Goal: Task Accomplishment & Management: Use online tool/utility

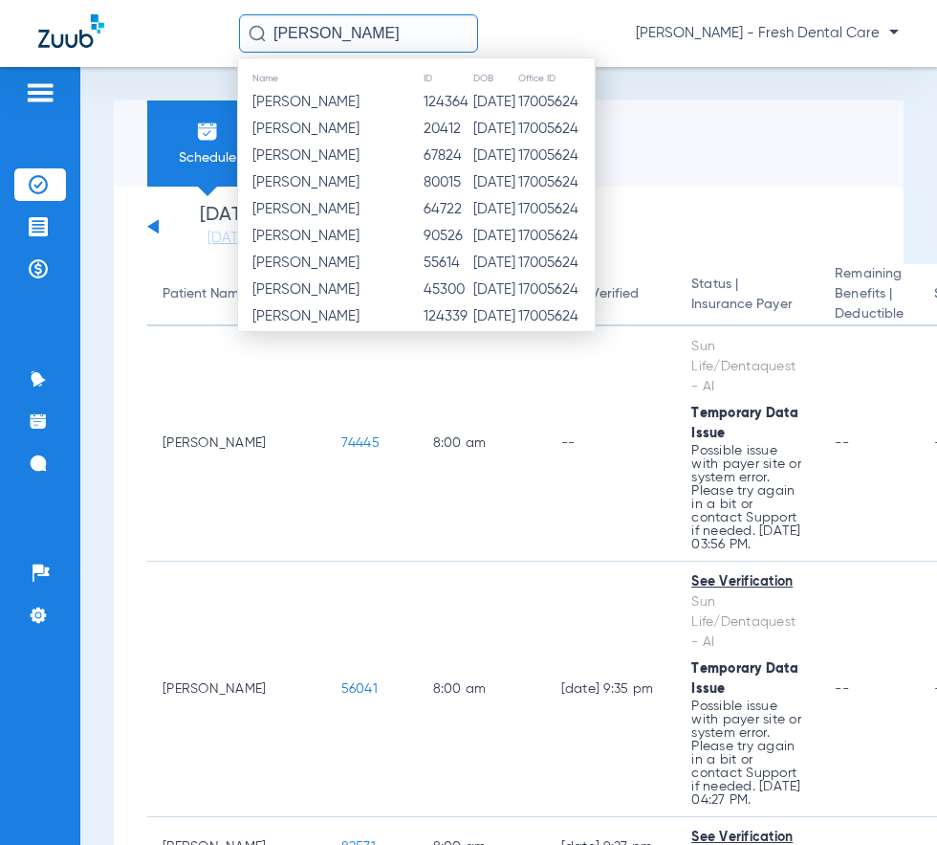
type input "[PERSON_NAME]"
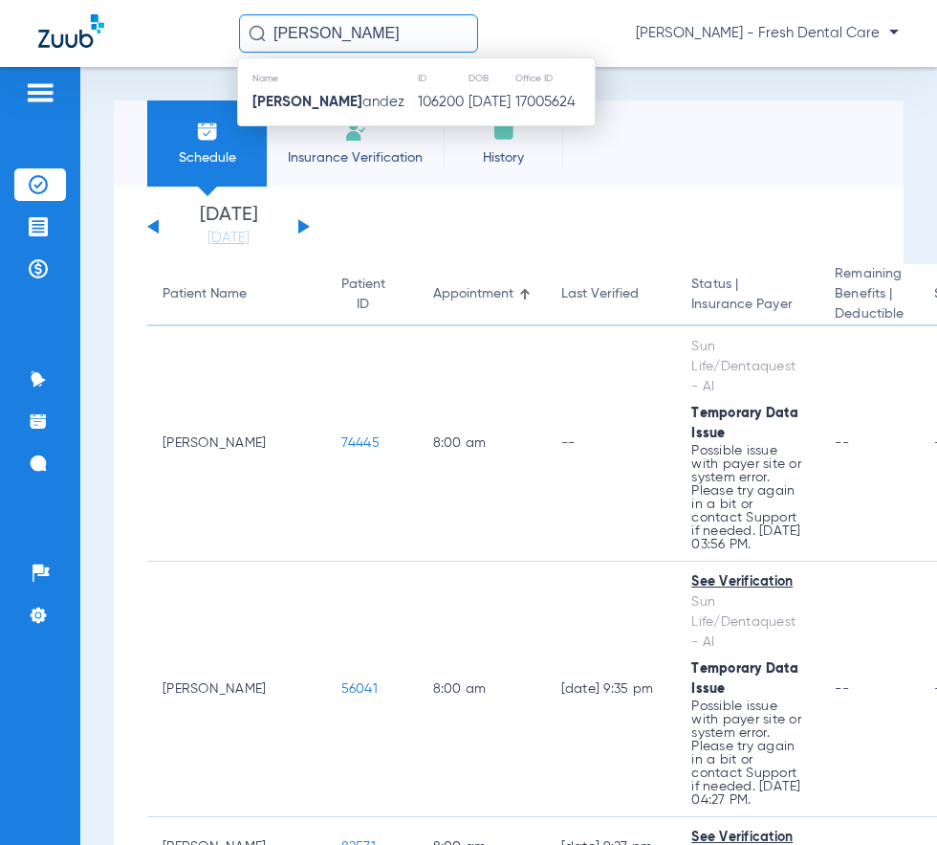
click at [309, 31] on input "[PERSON_NAME]" at bounding box center [358, 33] width 239 height 38
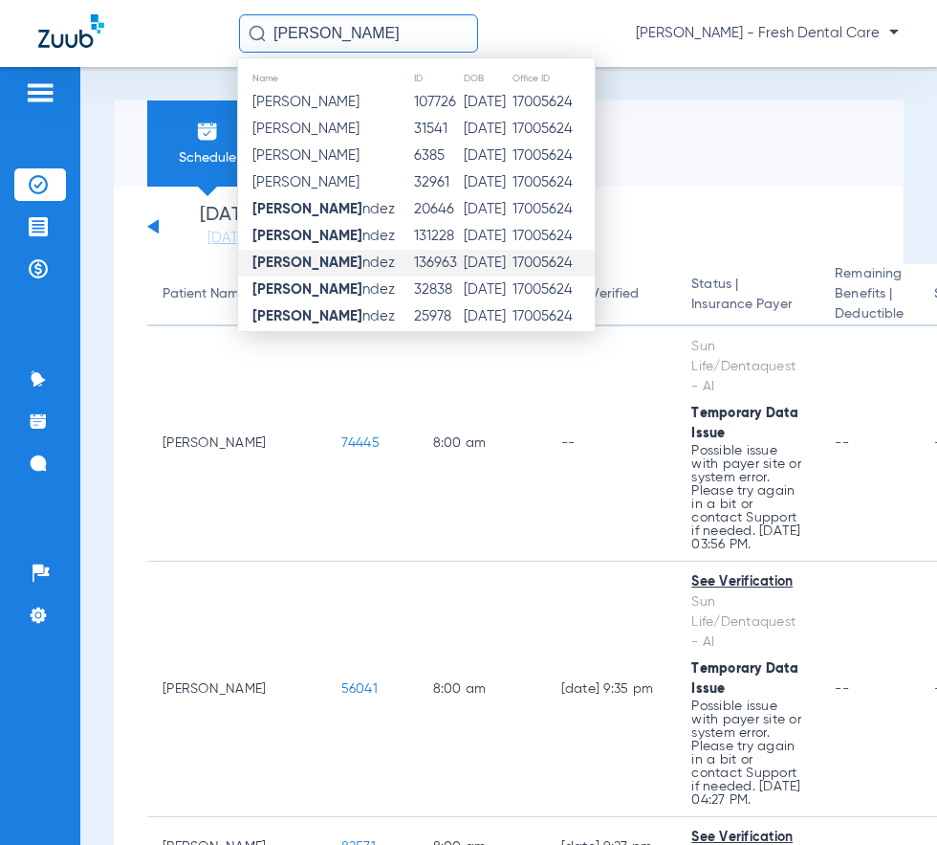
type input "[PERSON_NAME]"
click at [506, 261] on td "[DATE]" at bounding box center [487, 263] width 49 height 27
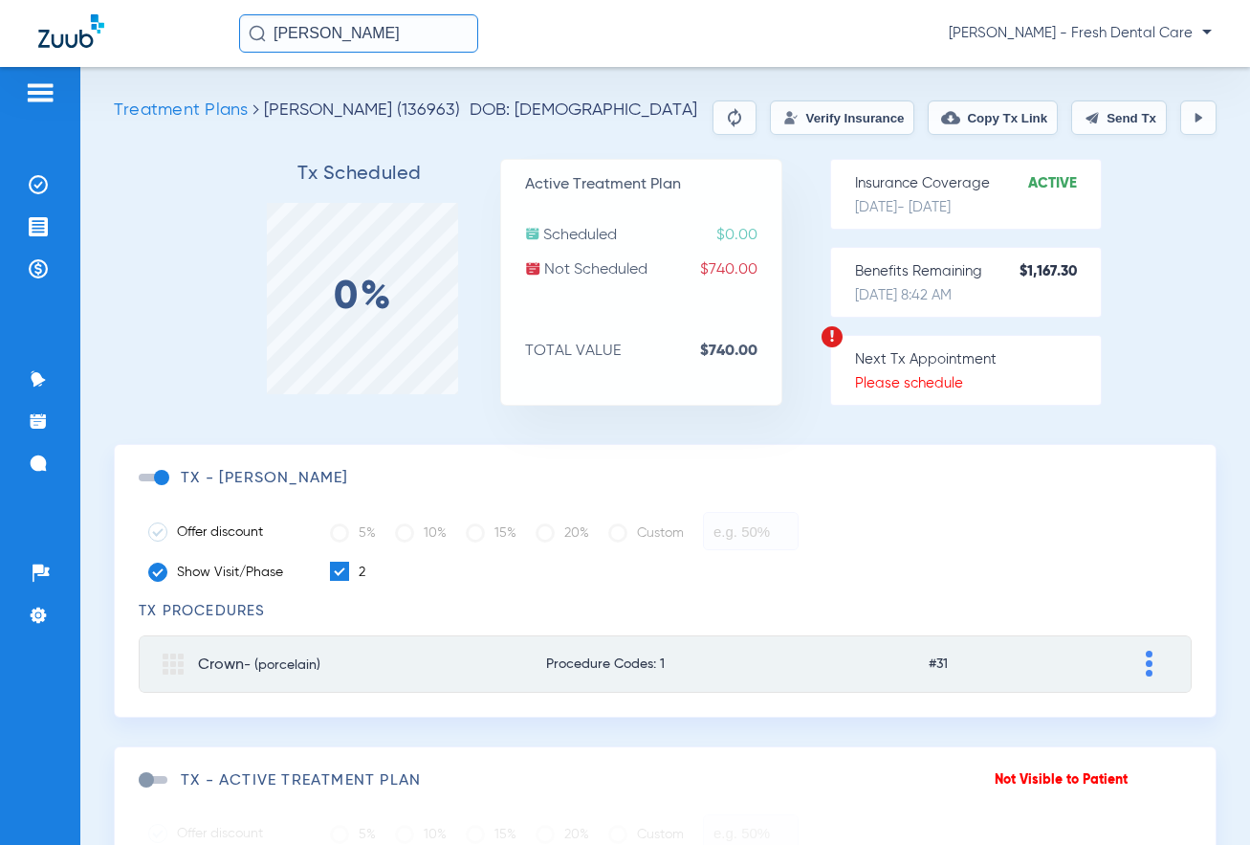
click at [857, 103] on button "Verify Insurance" at bounding box center [842, 117] width 144 height 34
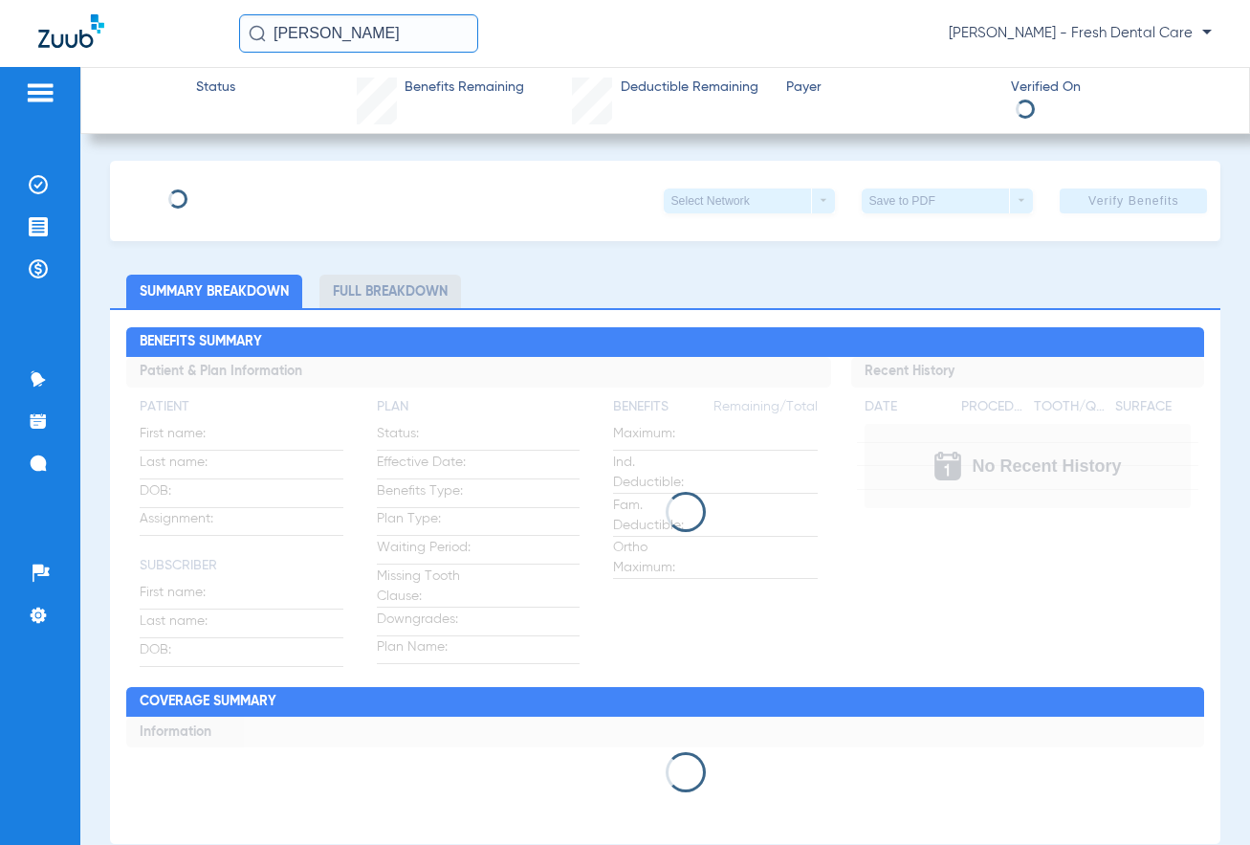
type input "[PERSON_NAME]"
type input "[DATE]"
type input "965079915"
type input "0901314000"
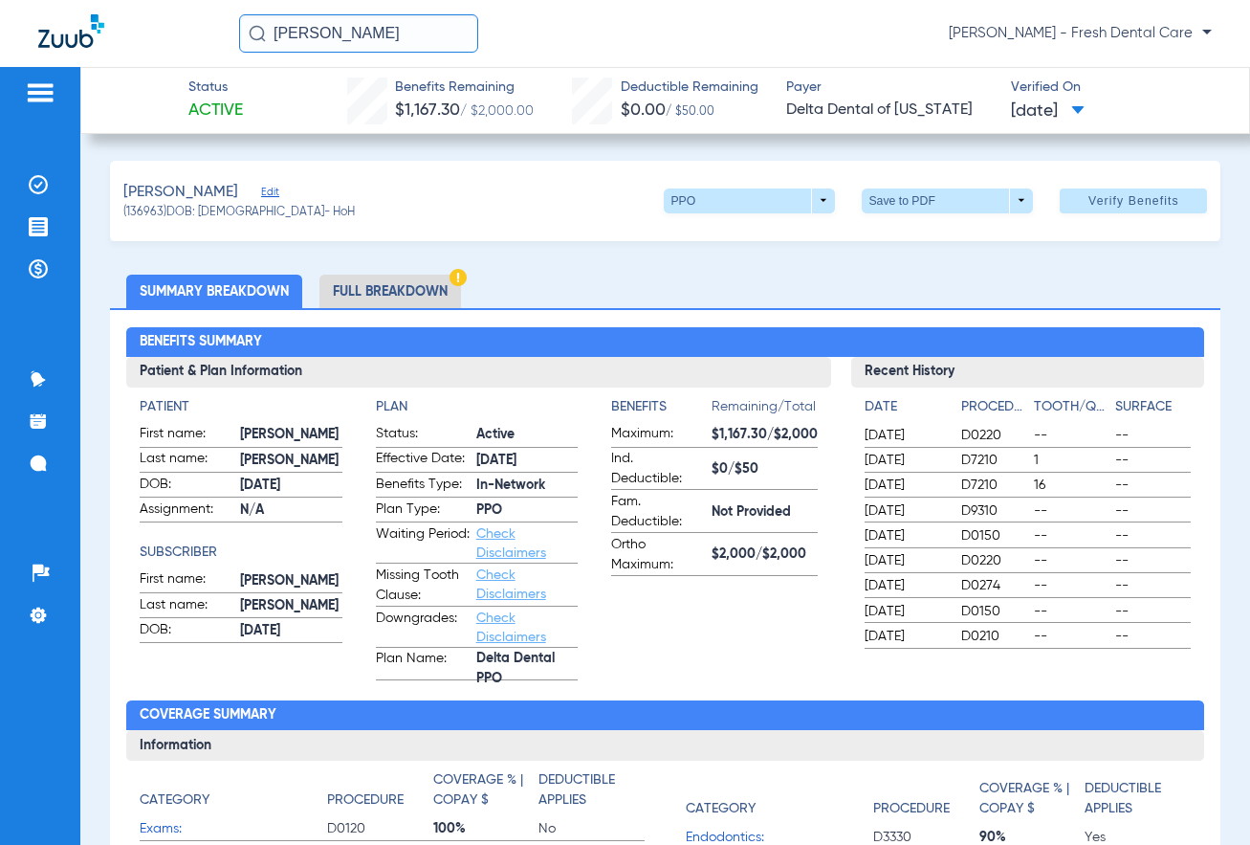
click at [278, 189] on span "Edit" at bounding box center [269, 195] width 17 height 18
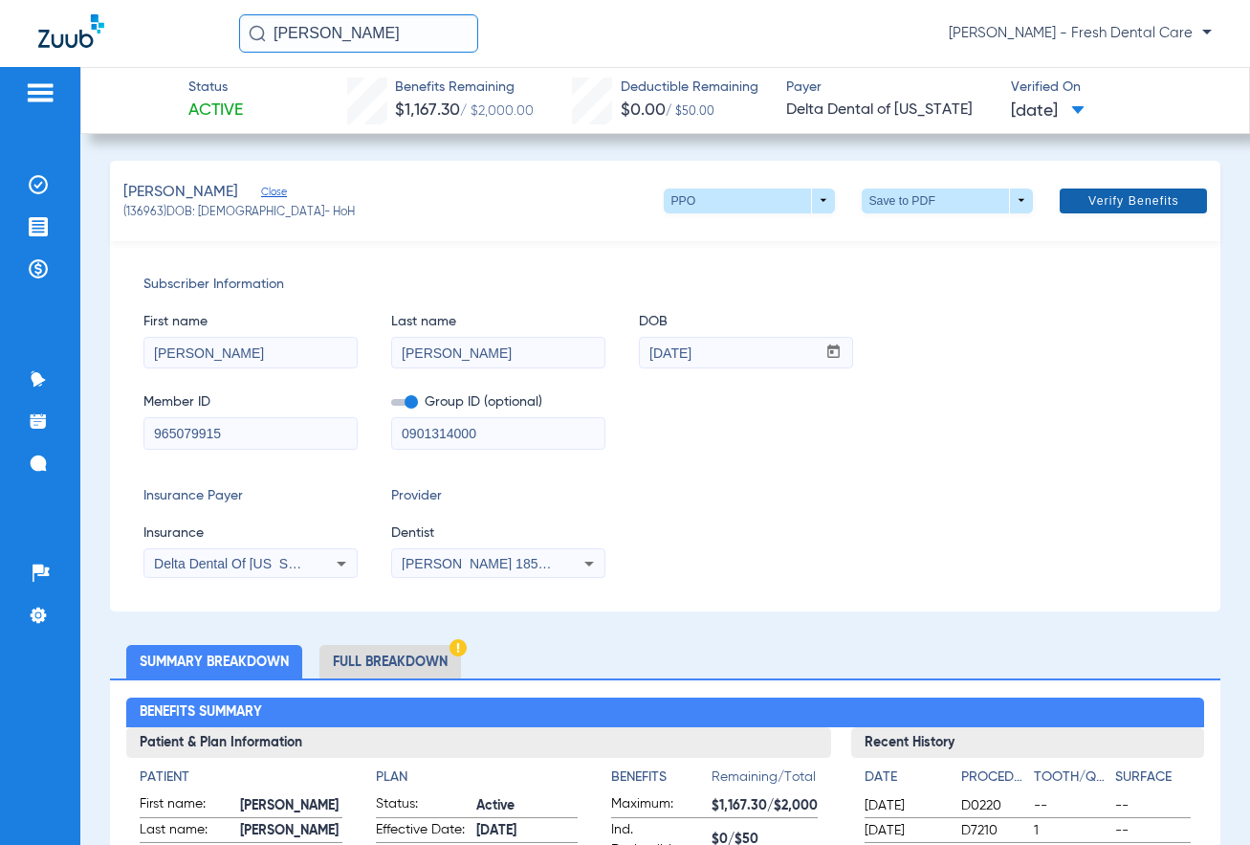
click at [936, 202] on span "Verify Benefits" at bounding box center [1133, 200] width 91 height 15
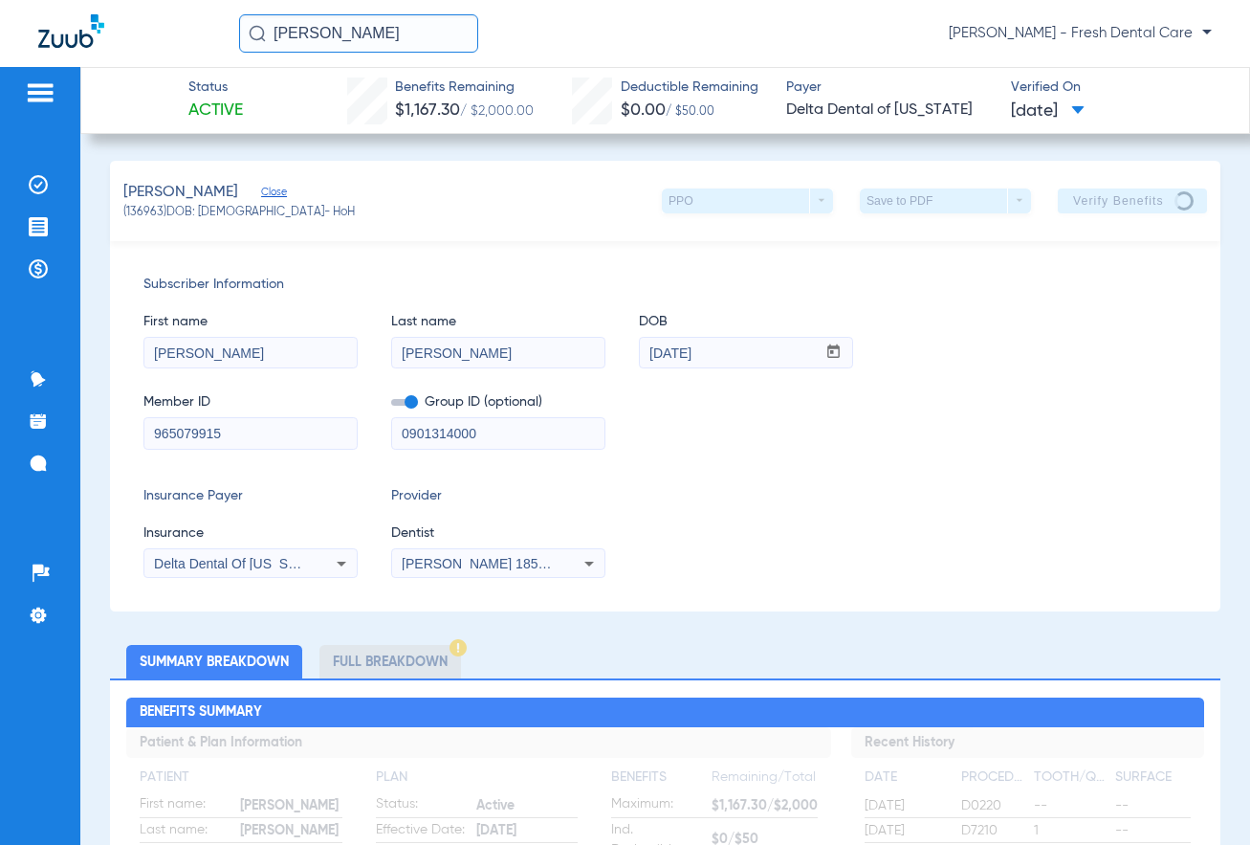
click at [936, 499] on div "Insurance Payer Insurance Delta Dental Of [US_STATE] Provider Dentist [PERSON_N…" at bounding box center [665, 532] width 1044 height 92
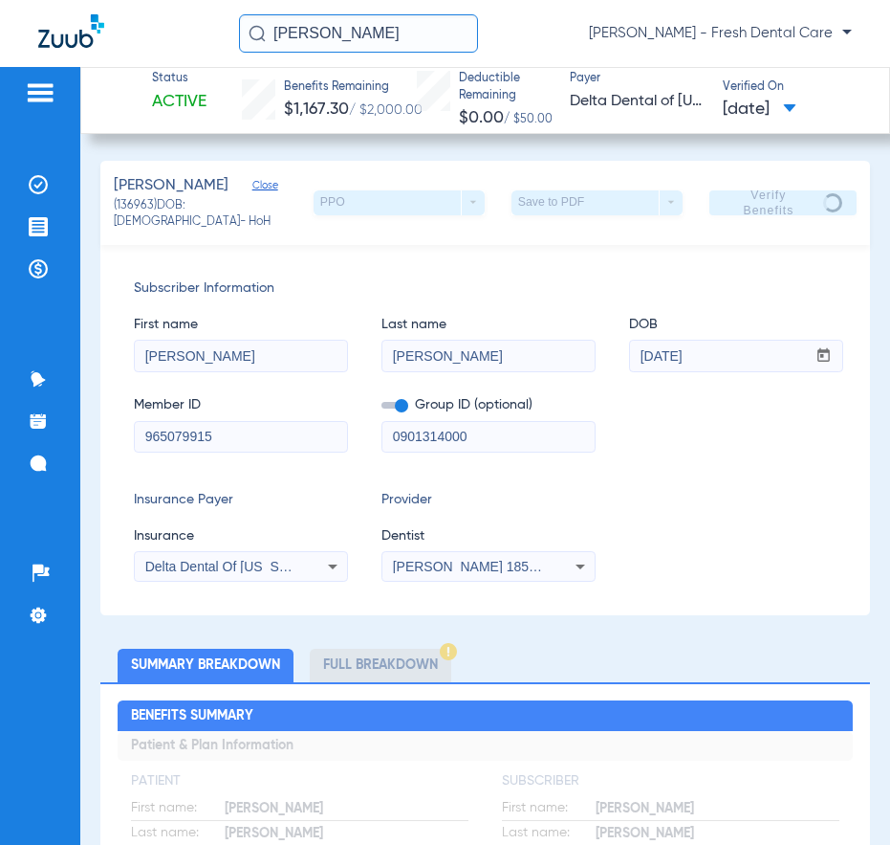
drag, startPoint x: 440, startPoint y: 36, endPoint x: 156, endPoint y: 34, distance: 284.1
click at [156, 34] on div "[PERSON_NAME] [PERSON_NAME] - Fresh Dental Care" at bounding box center [445, 33] width 890 height 67
click at [430, 40] on input "[PERSON_NAME]" at bounding box center [358, 33] width 239 height 38
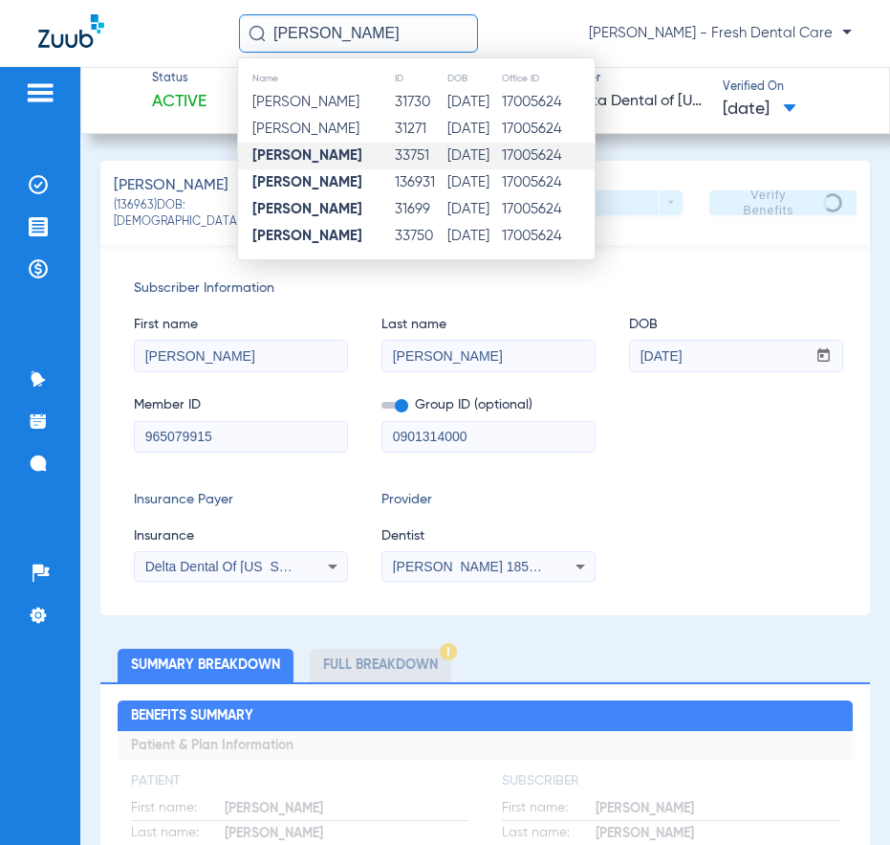
type input "[PERSON_NAME]"
click at [460, 153] on td "[DATE]" at bounding box center [474, 156] width 55 height 27
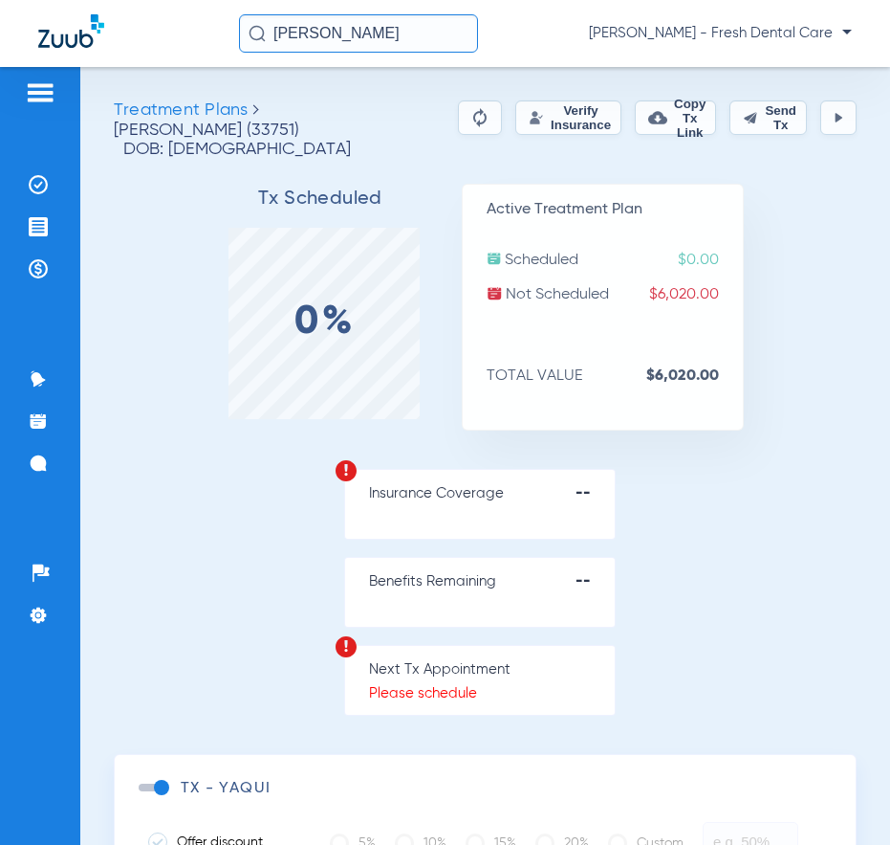
click at [569, 121] on button "Verify Insurance" at bounding box center [569, 117] width 106 height 34
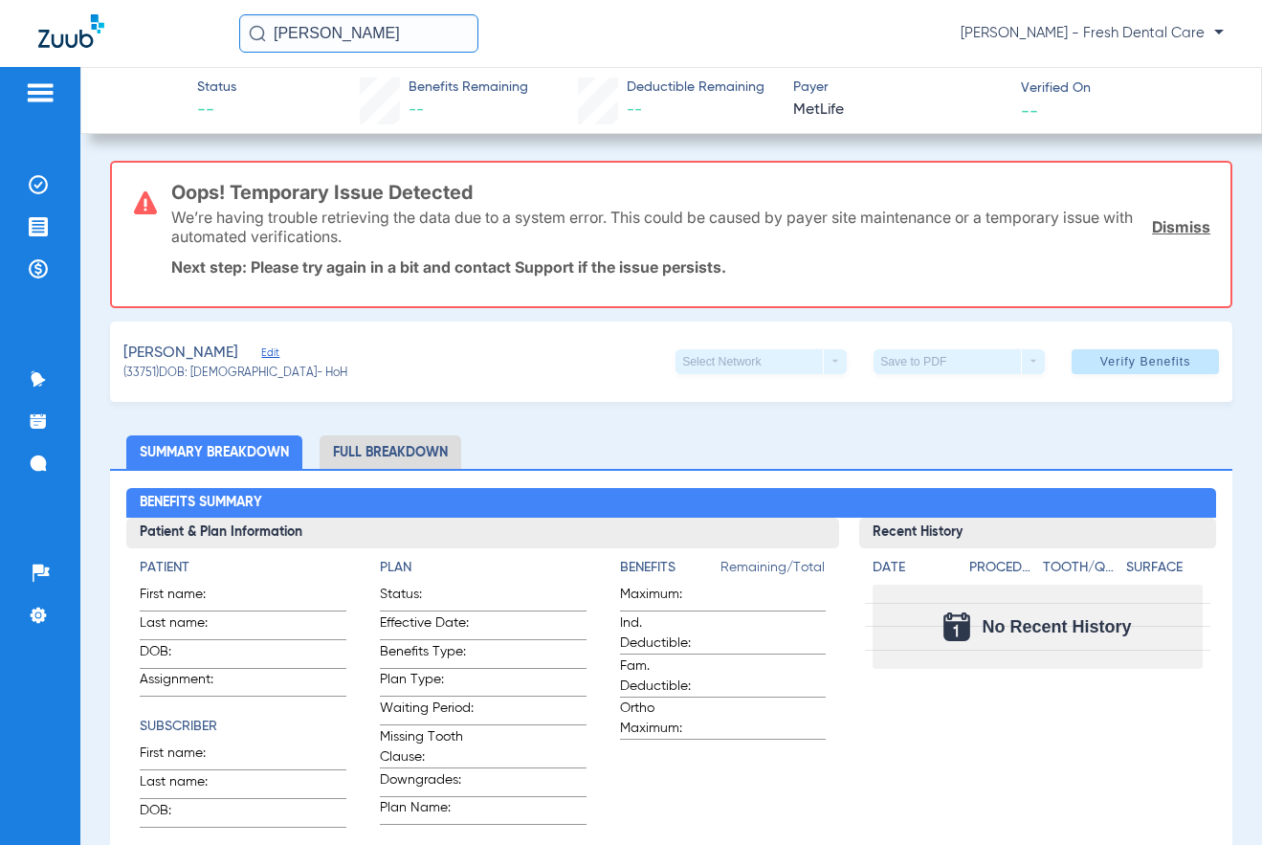
click at [936, 227] on link "Dismiss" at bounding box center [1181, 226] width 58 height 19
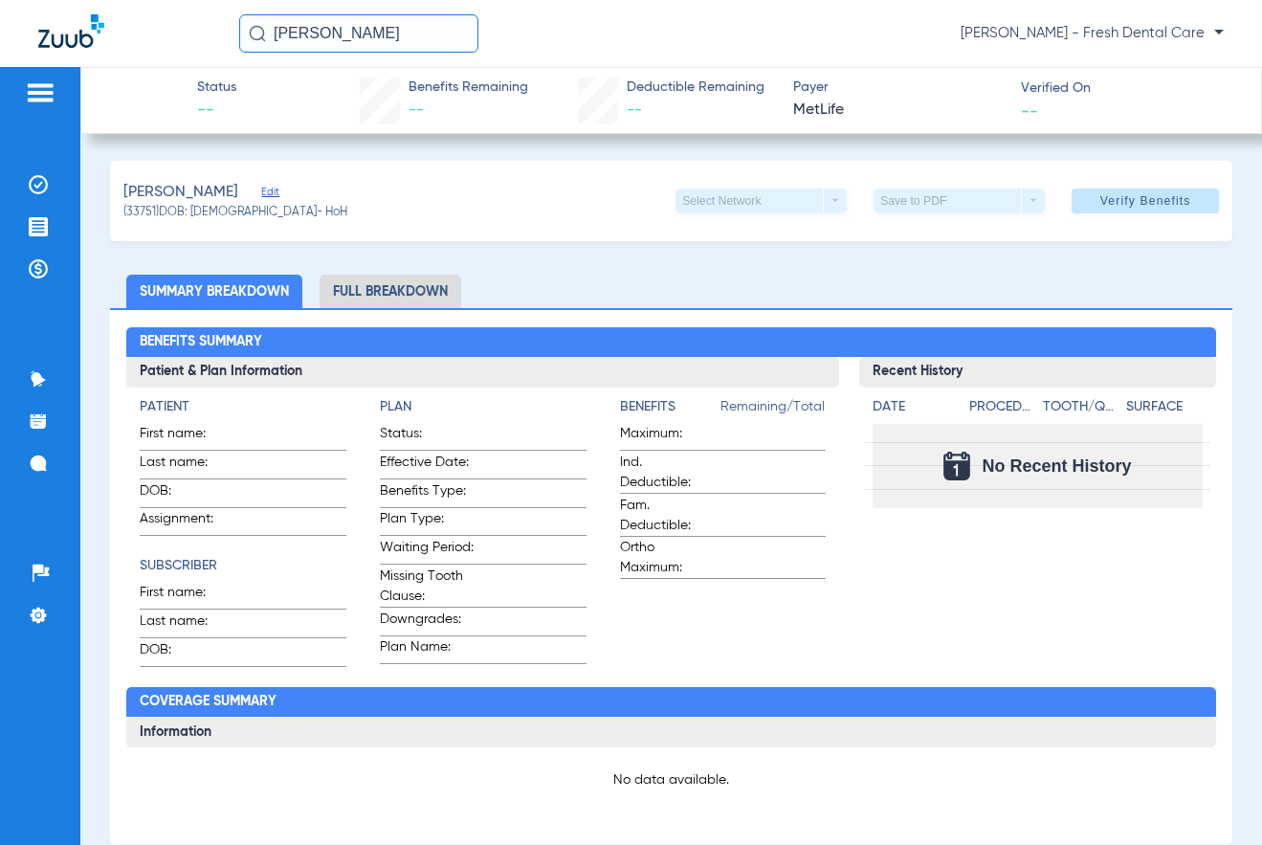
click at [278, 190] on span "Edit" at bounding box center [269, 195] width 17 height 18
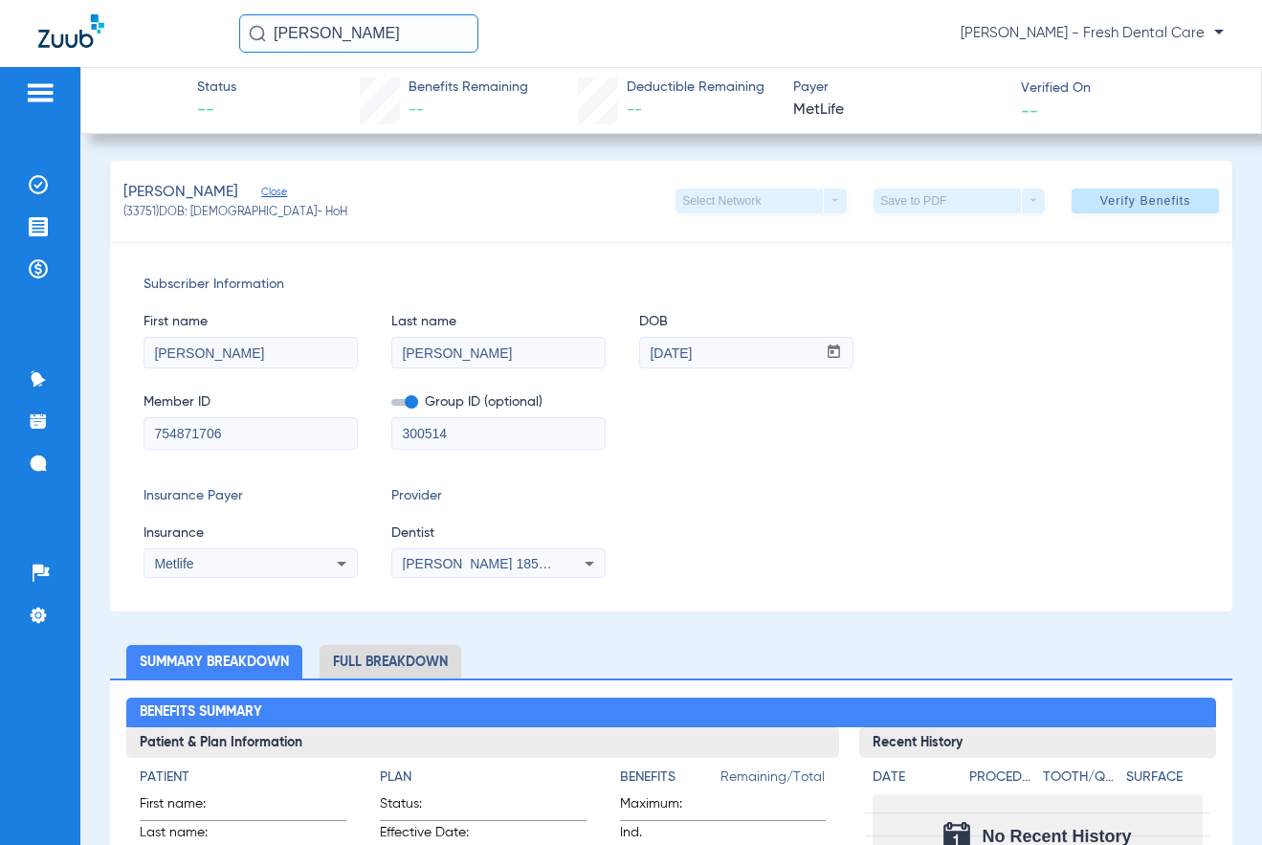
click at [481, 564] on span "[PERSON_NAME] 1851746408" at bounding box center [496, 563] width 188 height 15
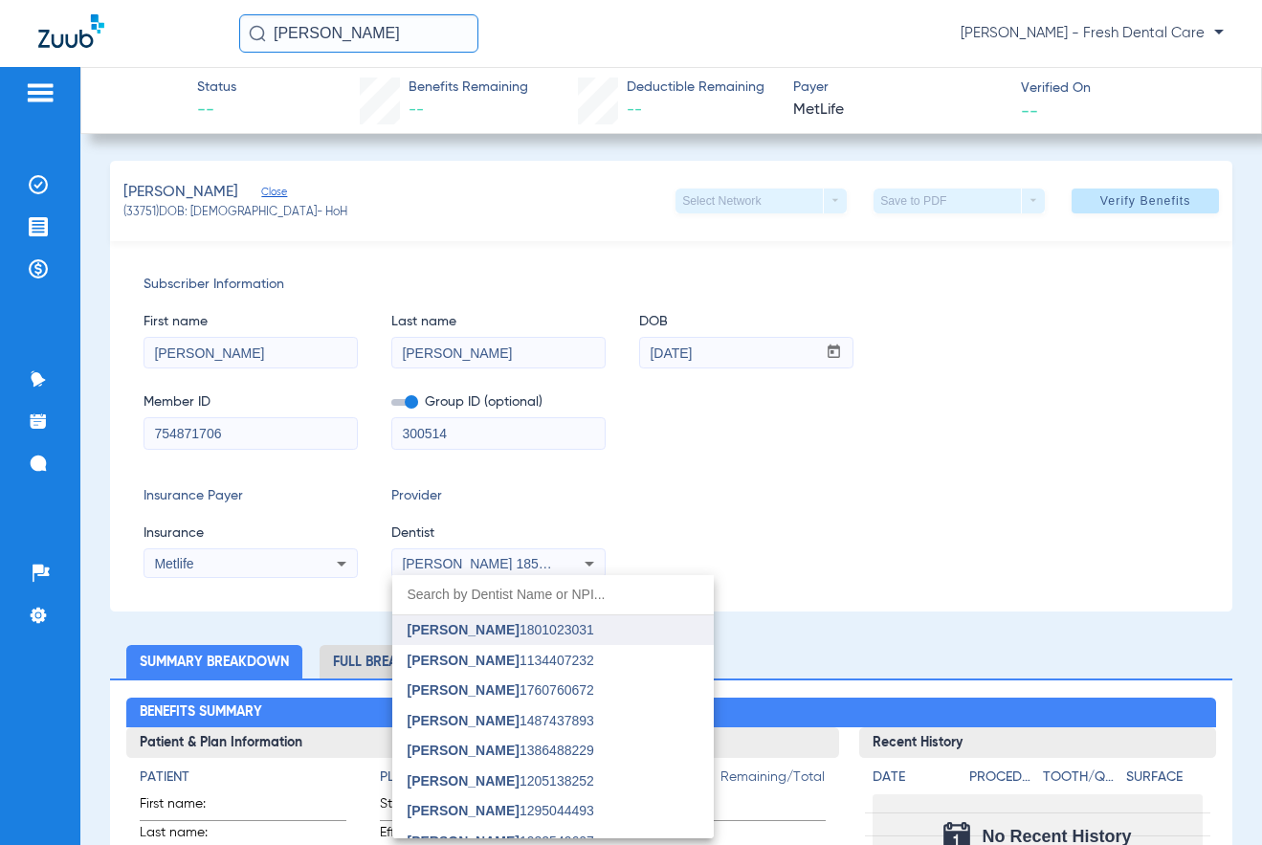
click at [468, 619] on mat-option "[PERSON_NAME] 1801023031" at bounding box center [552, 630] width 321 height 31
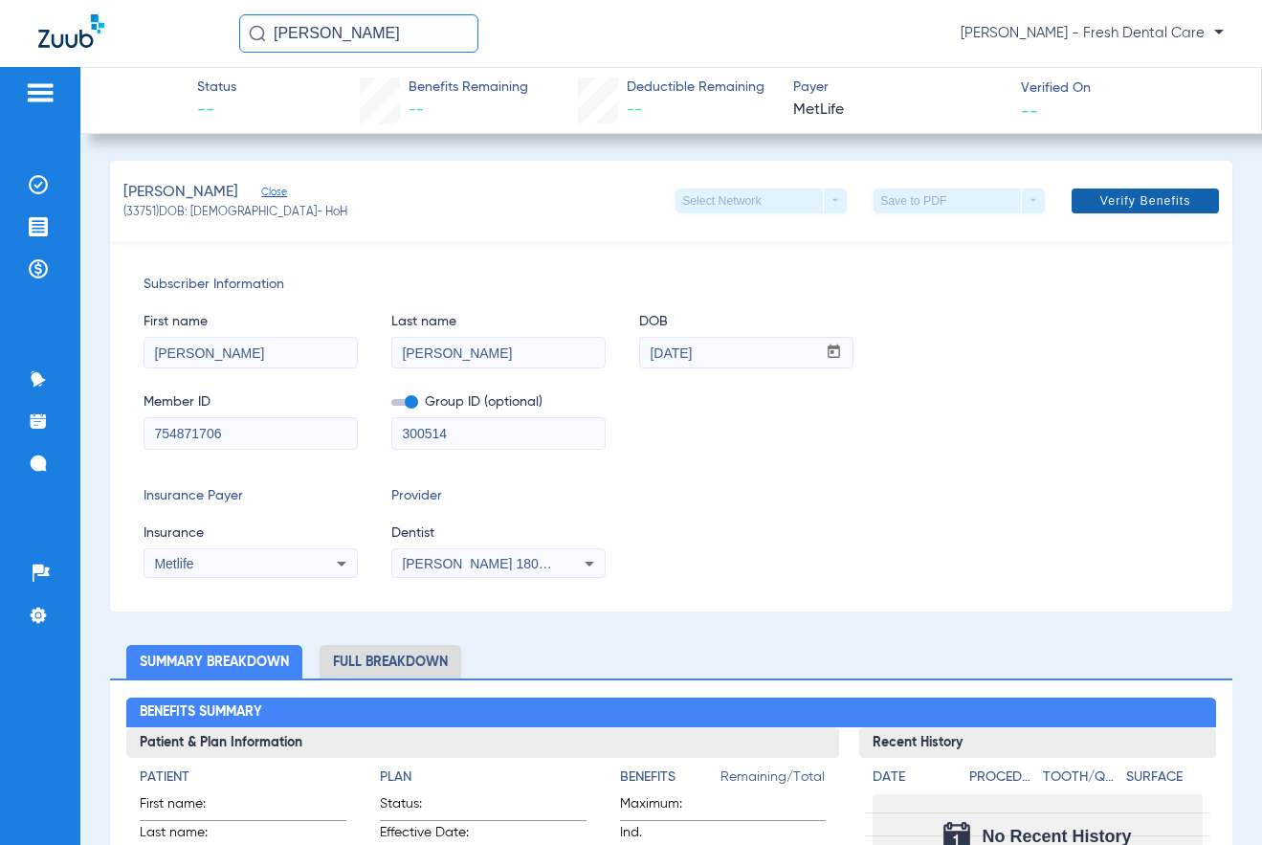
click at [936, 211] on span at bounding box center [1144, 201] width 147 height 46
